Goal: Task Accomplishment & Management: Manage account settings

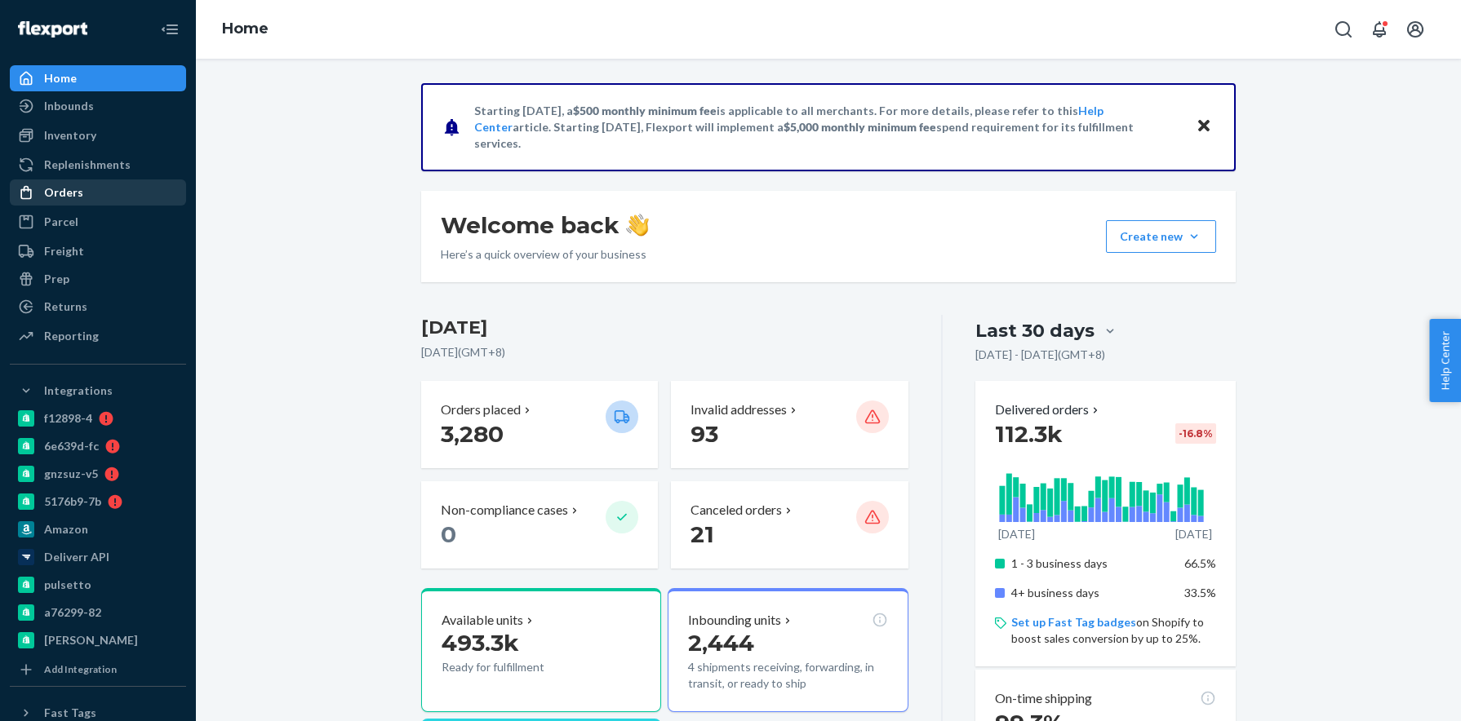
click at [109, 189] on div "Orders" at bounding box center [97, 192] width 173 height 23
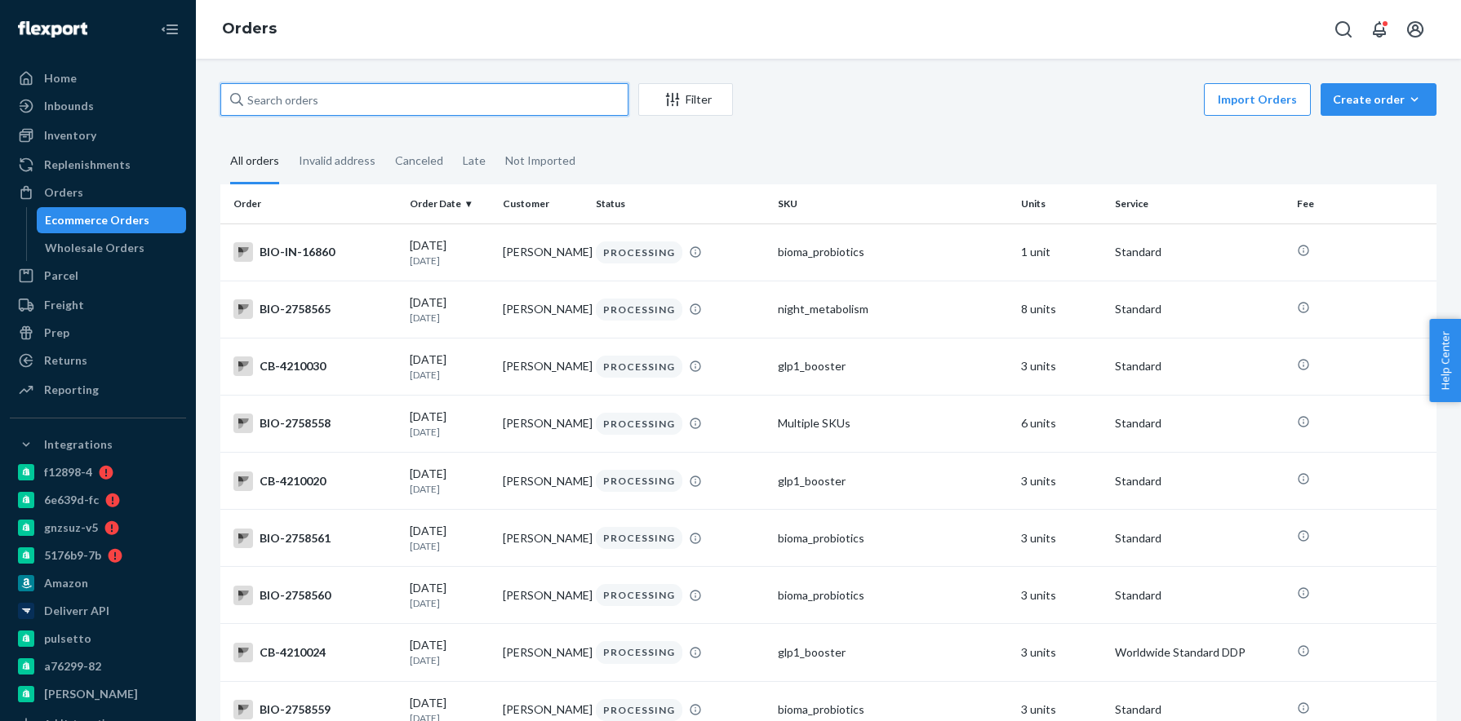
click at [464, 106] on input "text" at bounding box center [424, 99] width 408 height 33
paste input "[PERSON_NAME]"
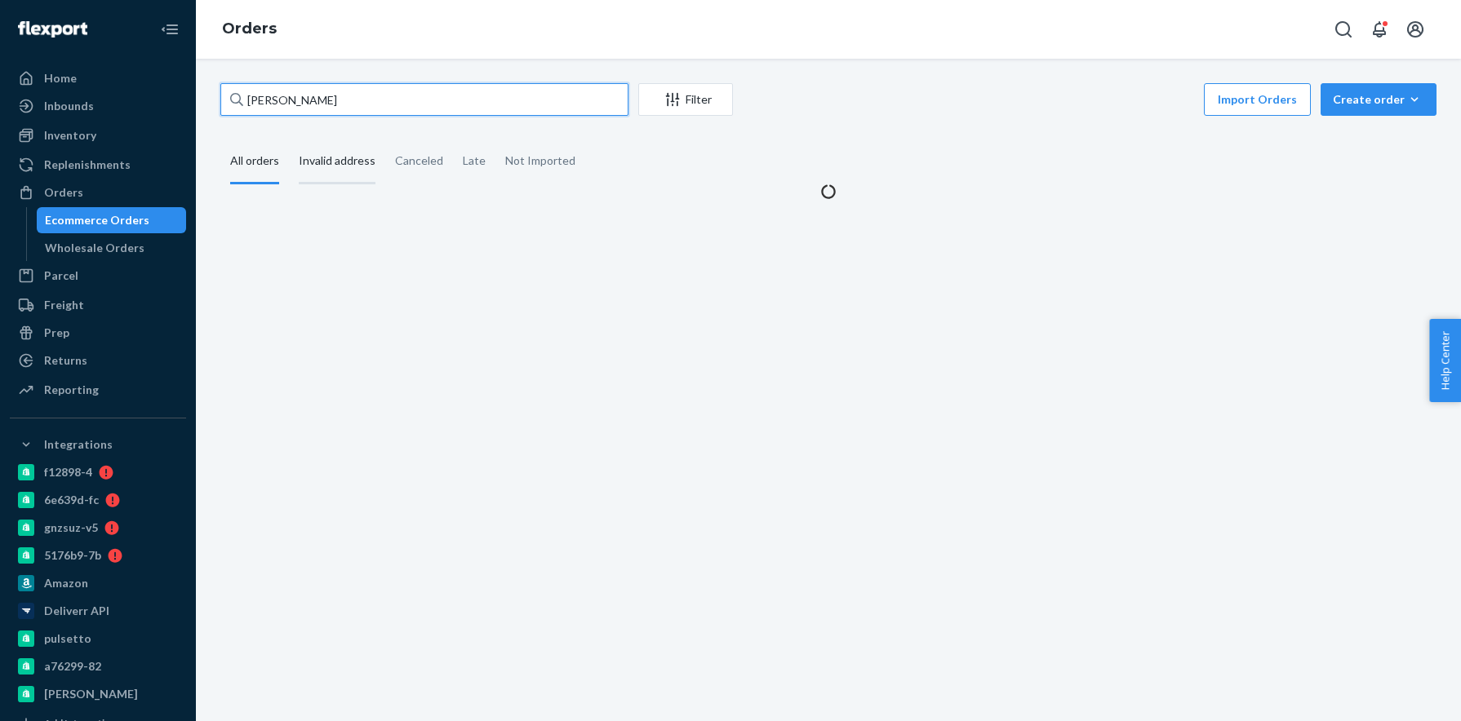
type input "[PERSON_NAME]"
